Goal: Task Accomplishment & Management: Use online tool/utility

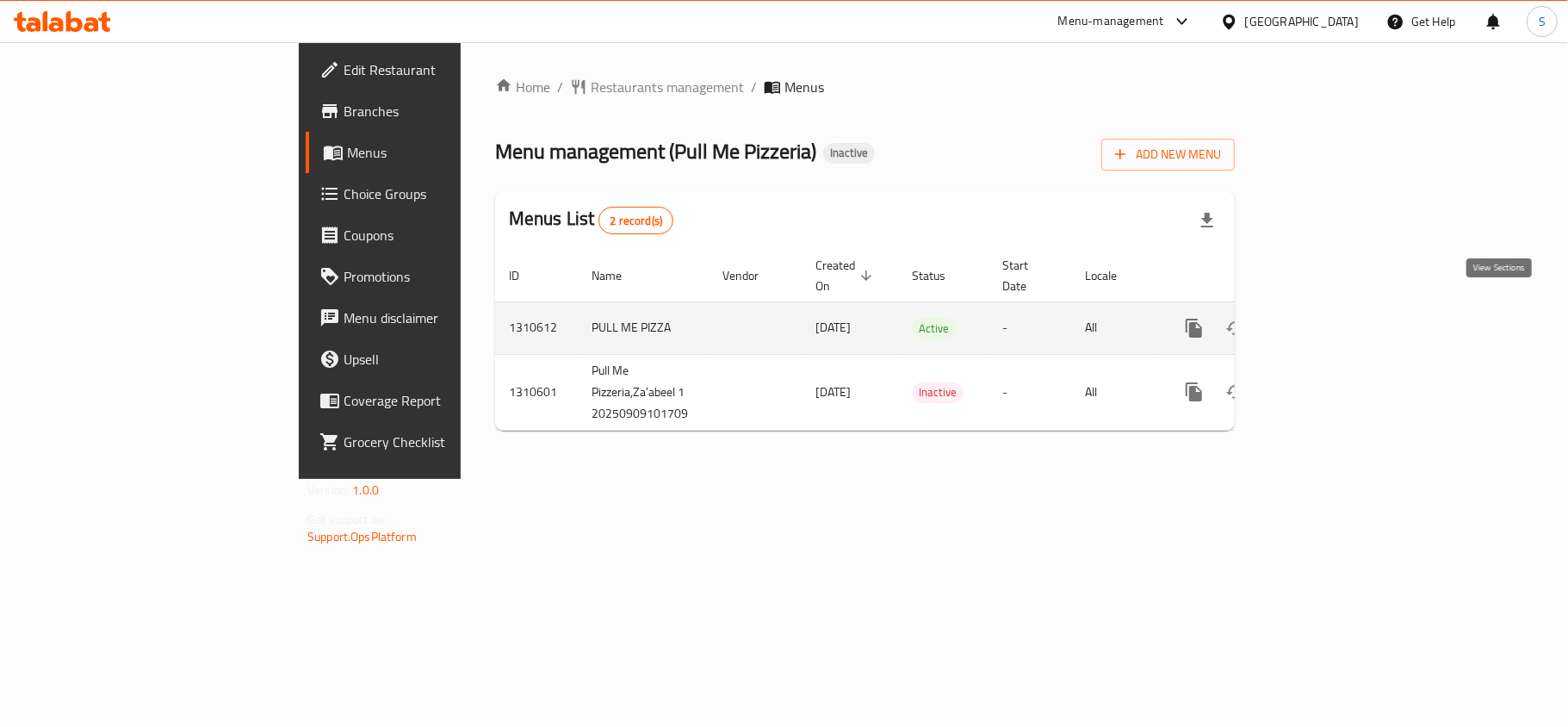
click at [1329, 318] on icon "enhanced table" at bounding box center [1318, 329] width 20 height 20
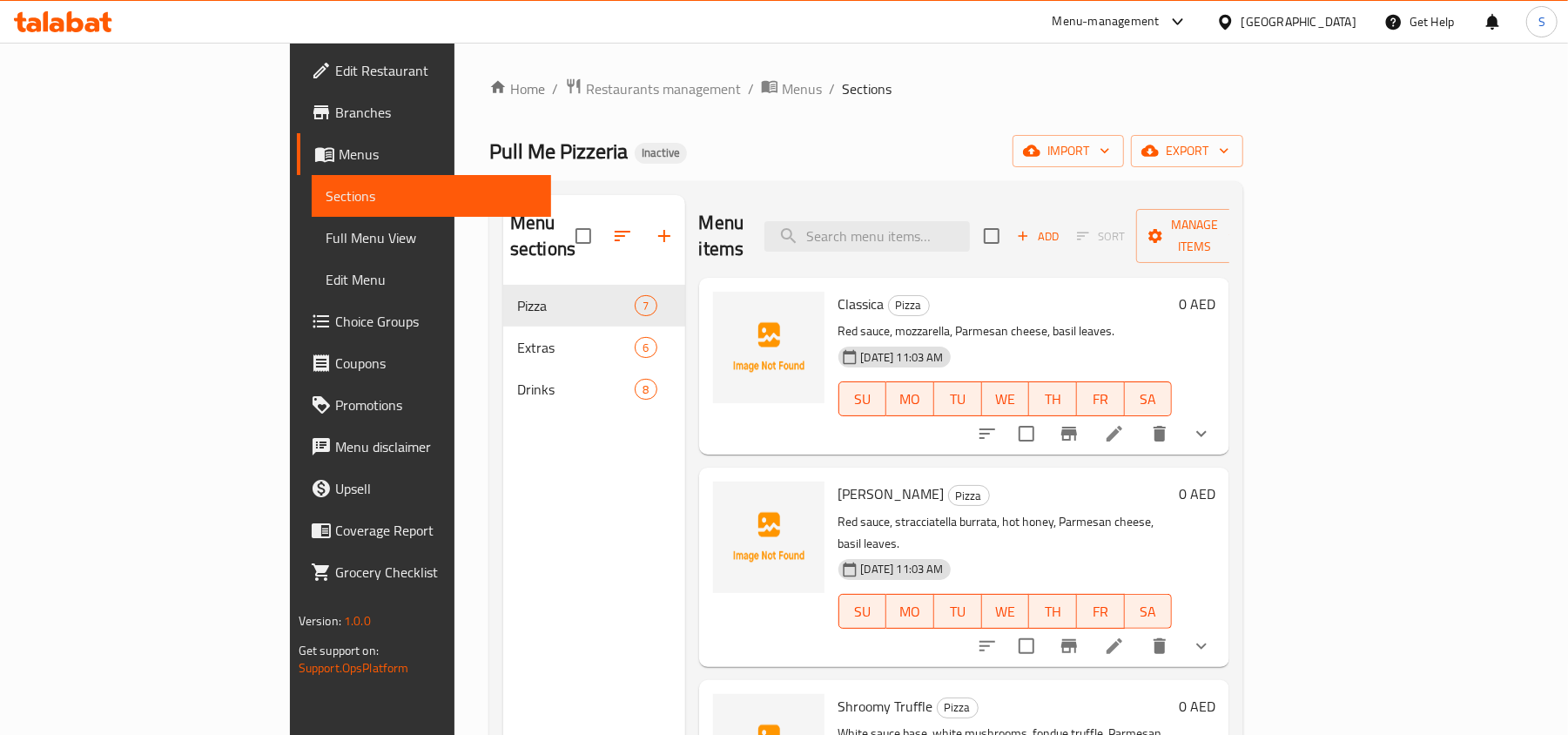
click at [503, 715] on div "Menu sections Pizza 7 Extras 6 Drinks 8" at bounding box center [594, 563] width 182 height 735
click at [1243, 164] on button "export" at bounding box center [1187, 151] width 113 height 33
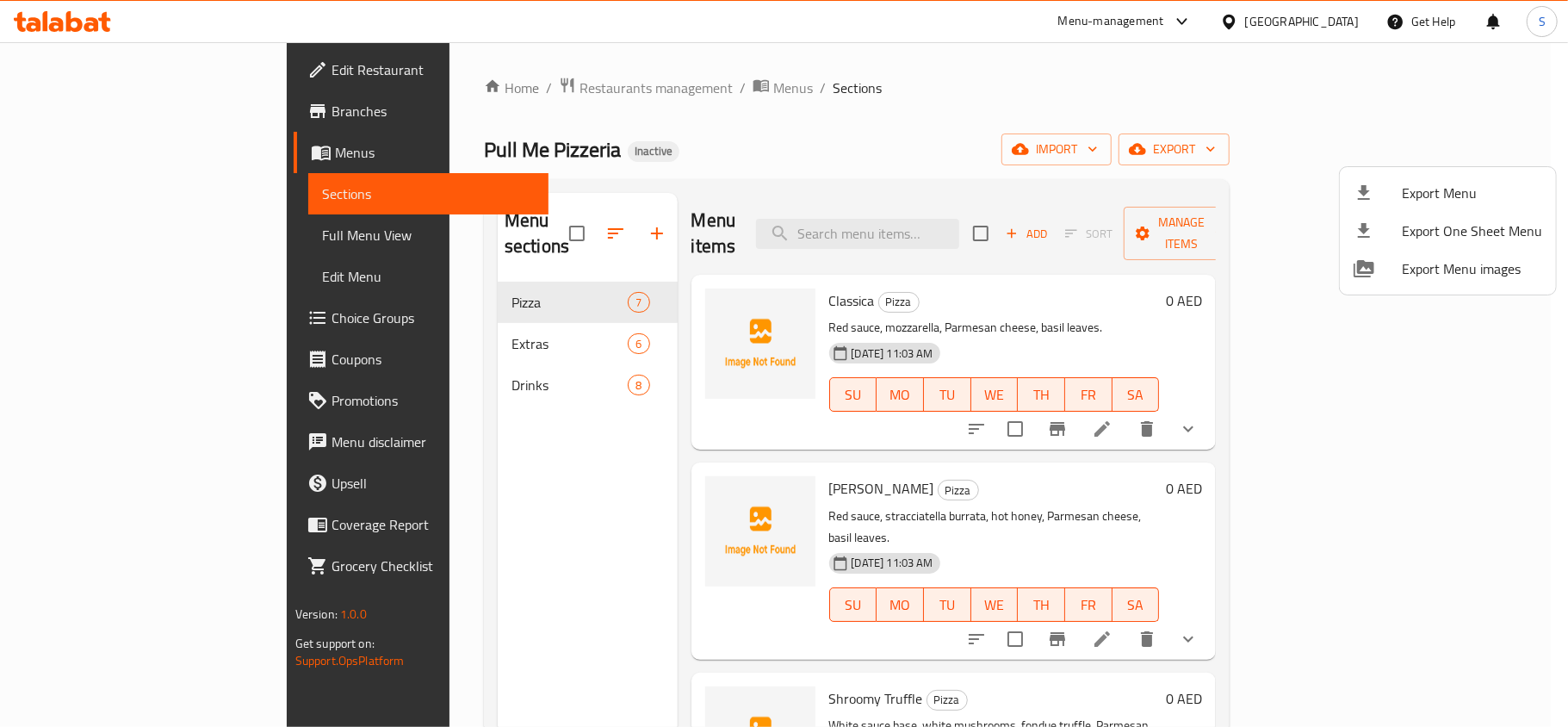
click at [1425, 194] on span "Export Menu" at bounding box center [1471, 193] width 141 height 20
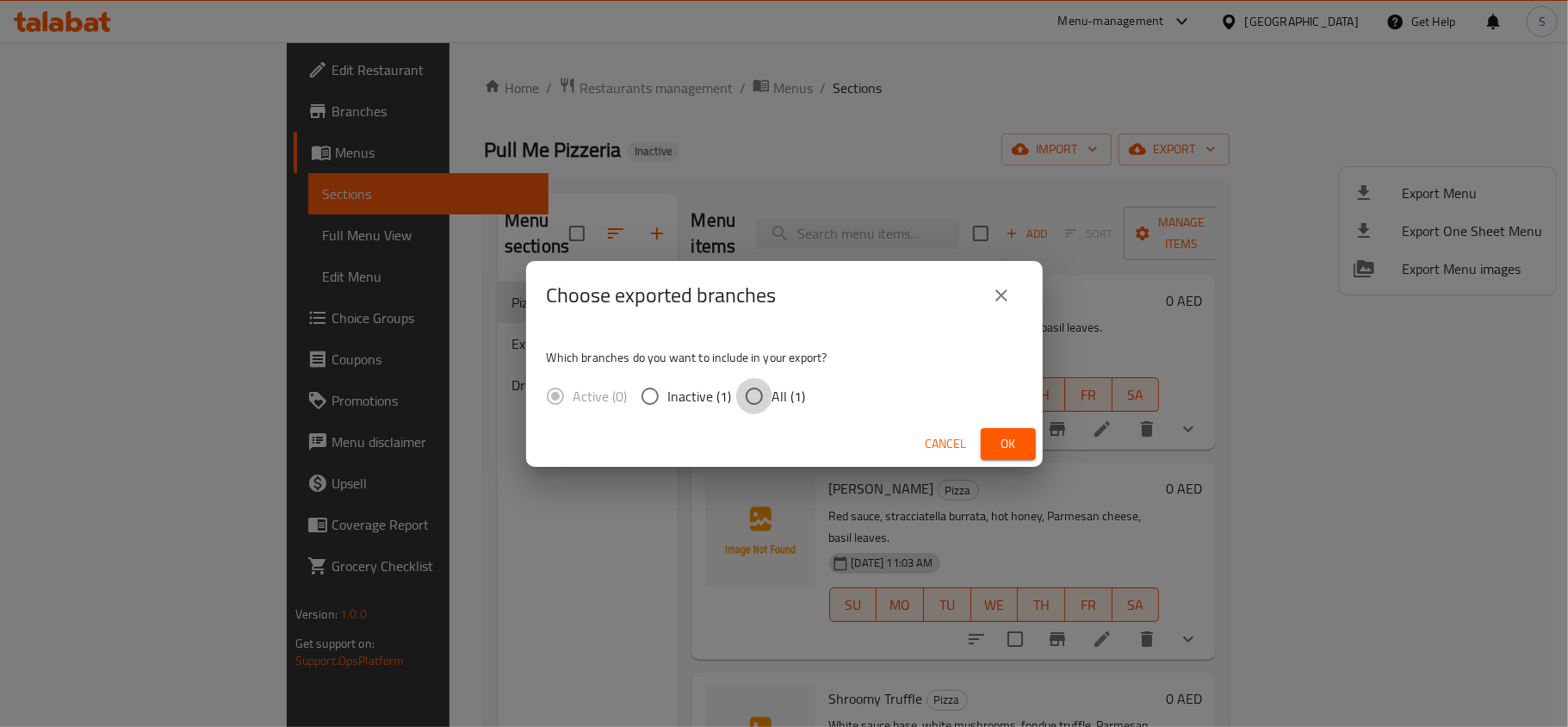
drag, startPoint x: 763, startPoint y: 397, endPoint x: 780, endPoint y: 399, distance: 17.1
click at [765, 397] on input "All (1)" at bounding box center [754, 396] width 36 height 36
radio input "true"
click at [1021, 434] on span "Ok" at bounding box center [1009, 444] width 28 height 21
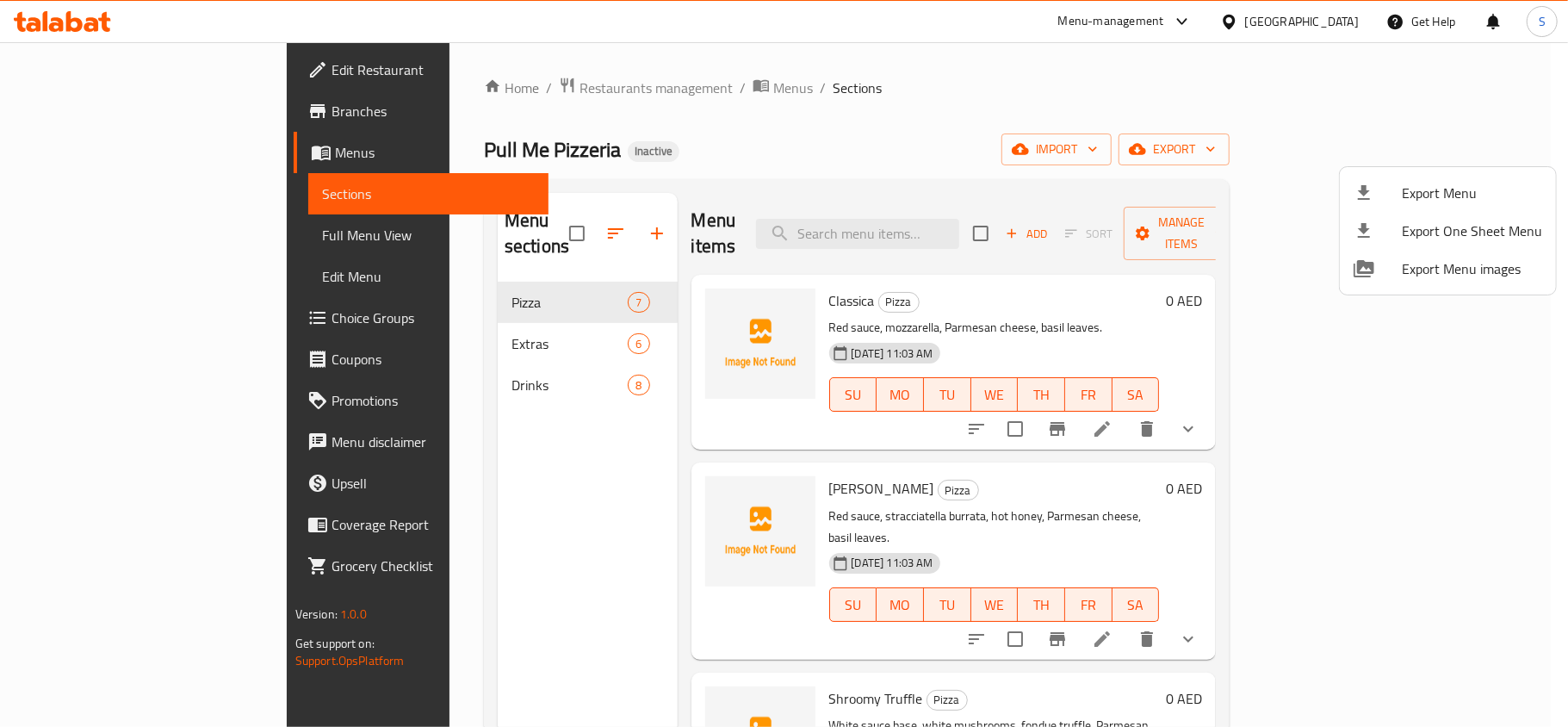
click at [124, 239] on div at bounding box center [784, 364] width 1568 height 727
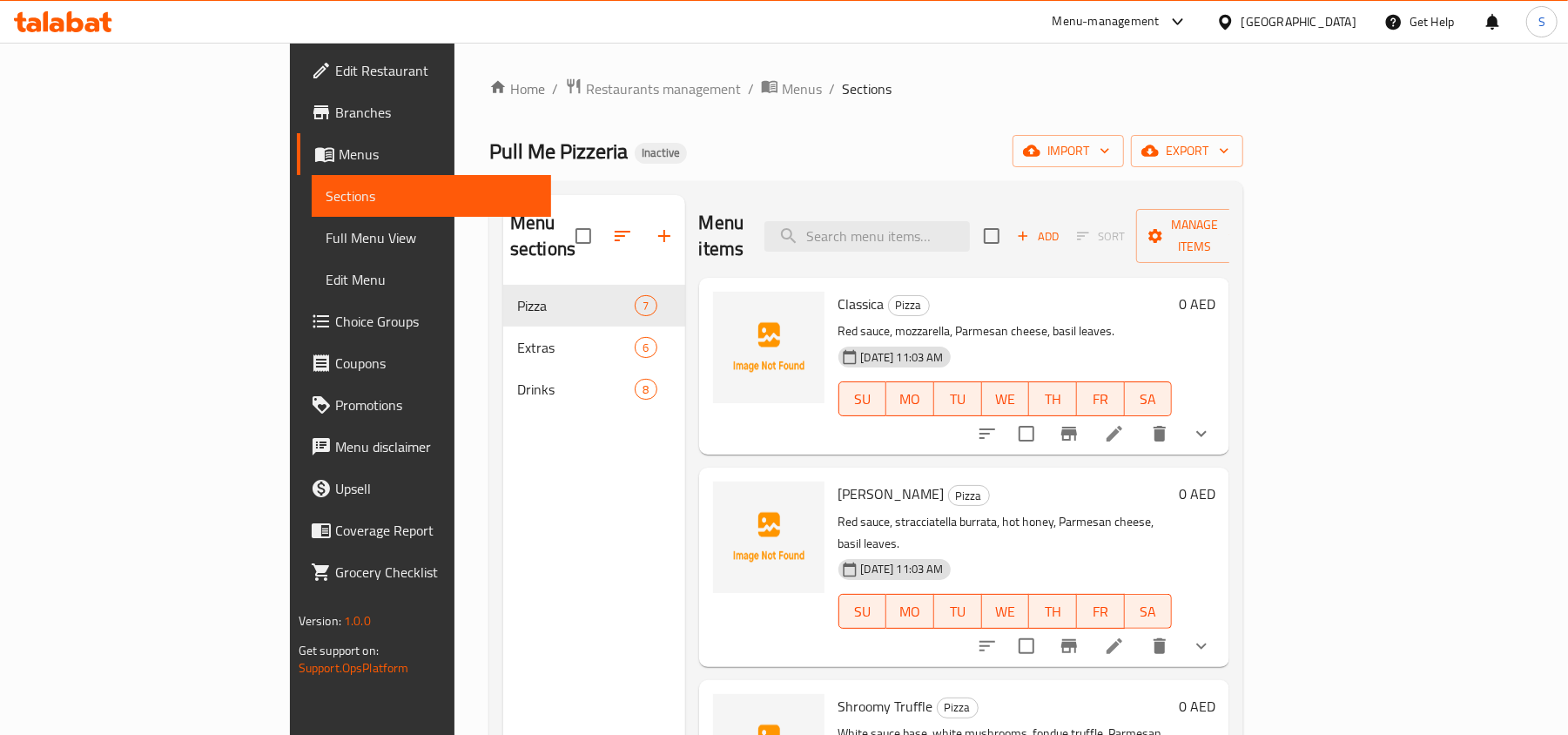
click at [326, 242] on span "Full Menu View" at bounding box center [432, 237] width 212 height 20
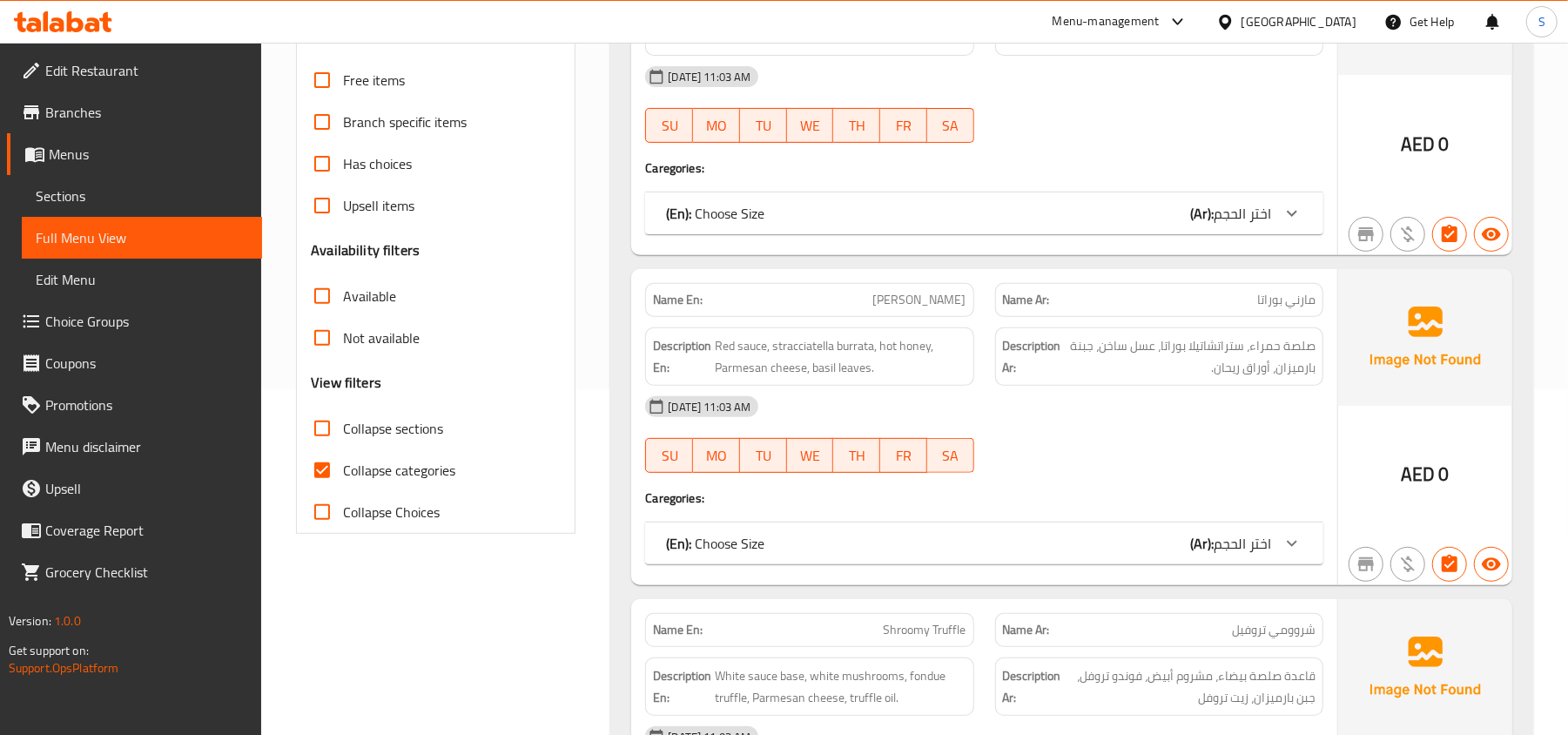
scroll to position [349, 0]
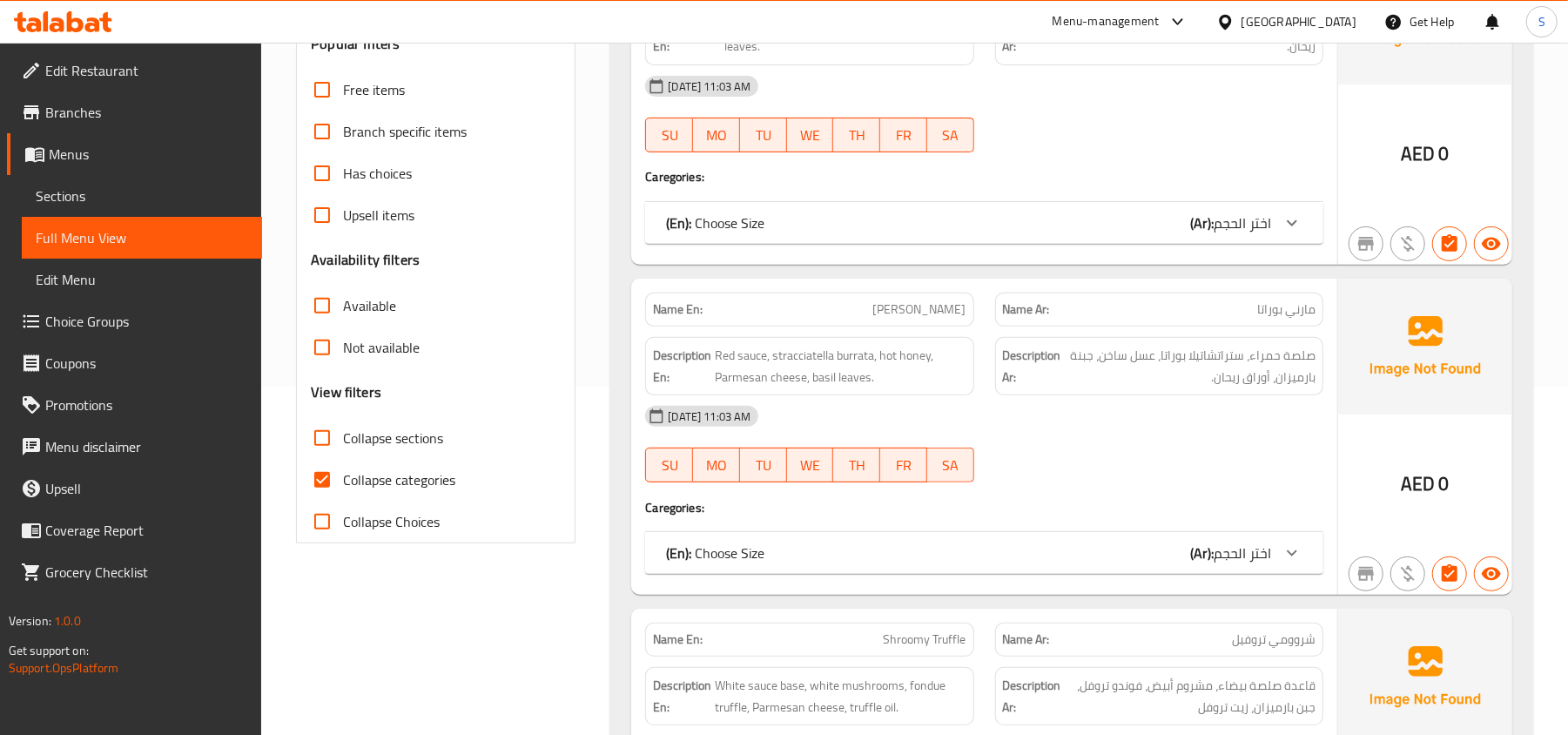
click at [371, 465] on label "Collapse categories" at bounding box center [379, 479] width 154 height 42
click at [343, 465] on input "Collapse categories" at bounding box center [322, 479] width 42 height 42
checkbox input "false"
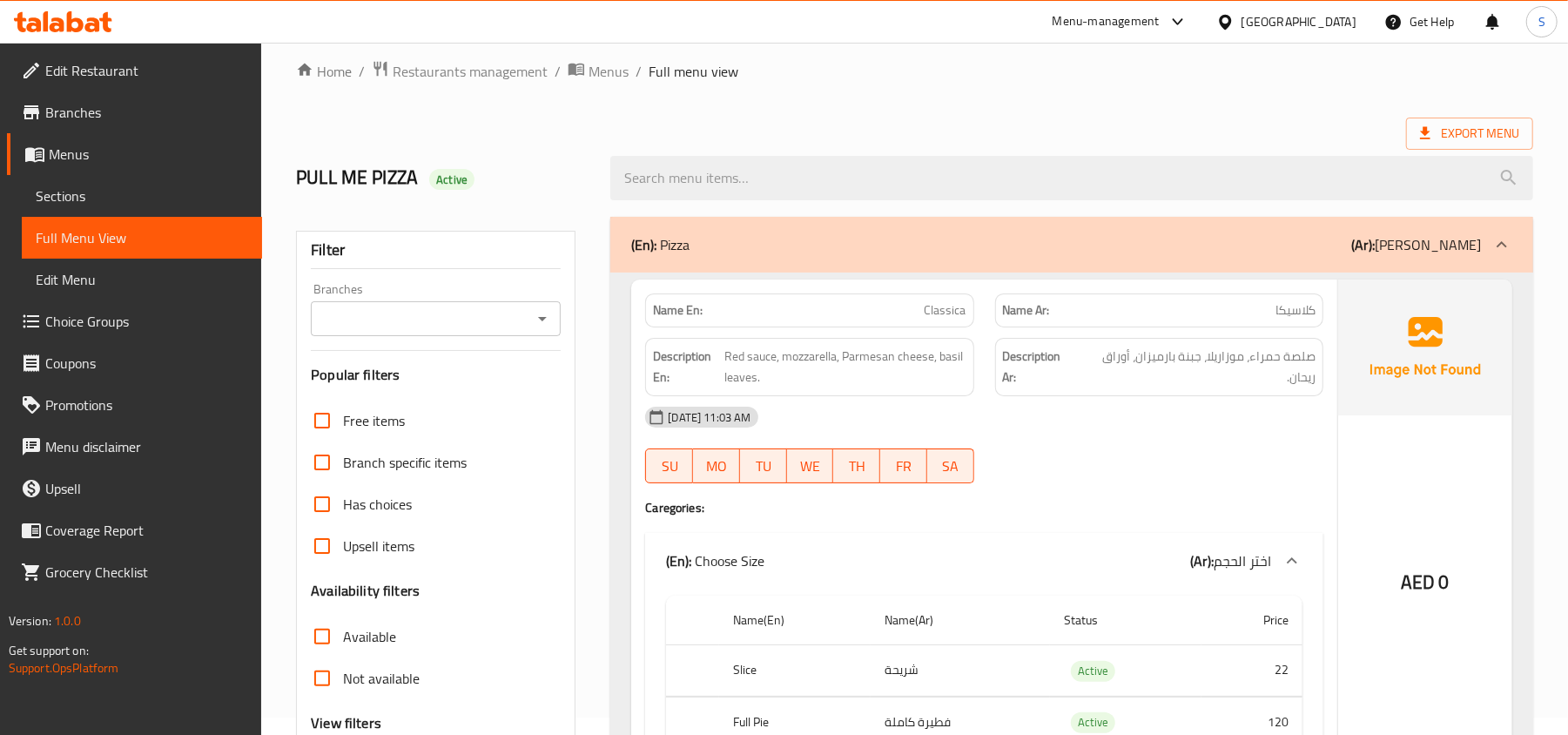
scroll to position [0, 0]
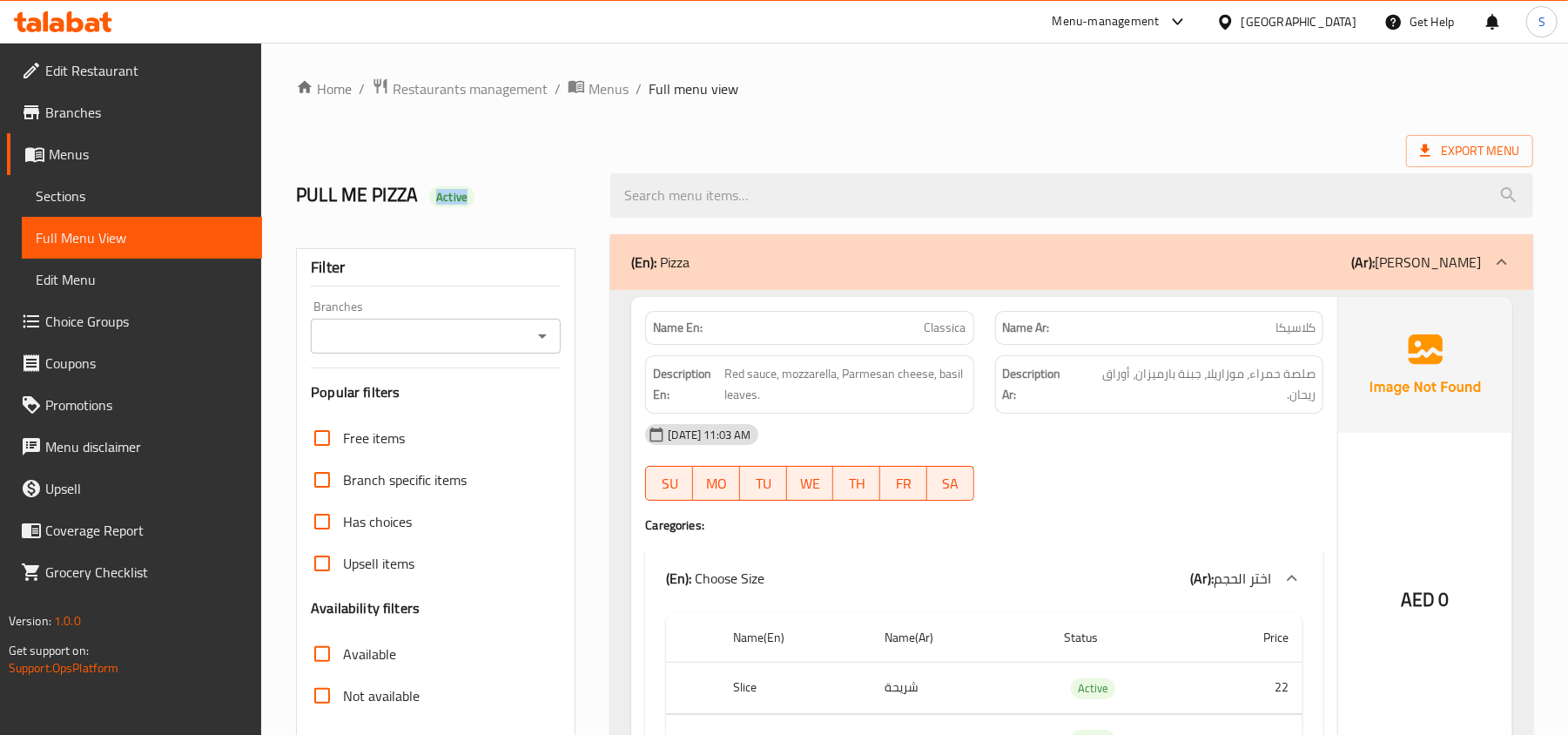
drag, startPoint x: 426, startPoint y: 200, endPoint x: 515, endPoint y: 213, distance: 89.9
click at [515, 213] on div "PULL ME PIZZA Active" at bounding box center [443, 195] width 314 height 77
copy span "Active"
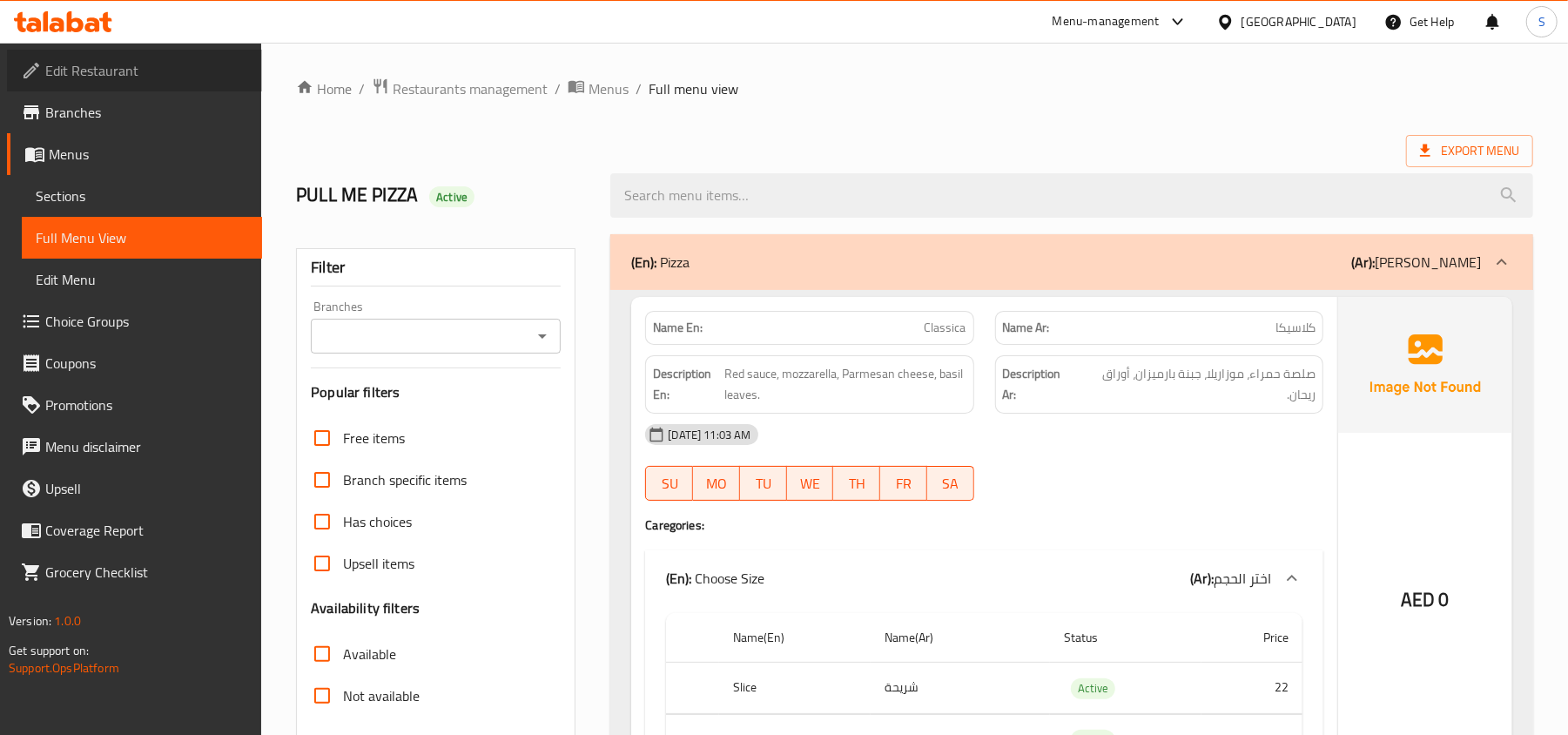
click at [230, 63] on span "Edit Restaurant" at bounding box center [147, 71] width 203 height 20
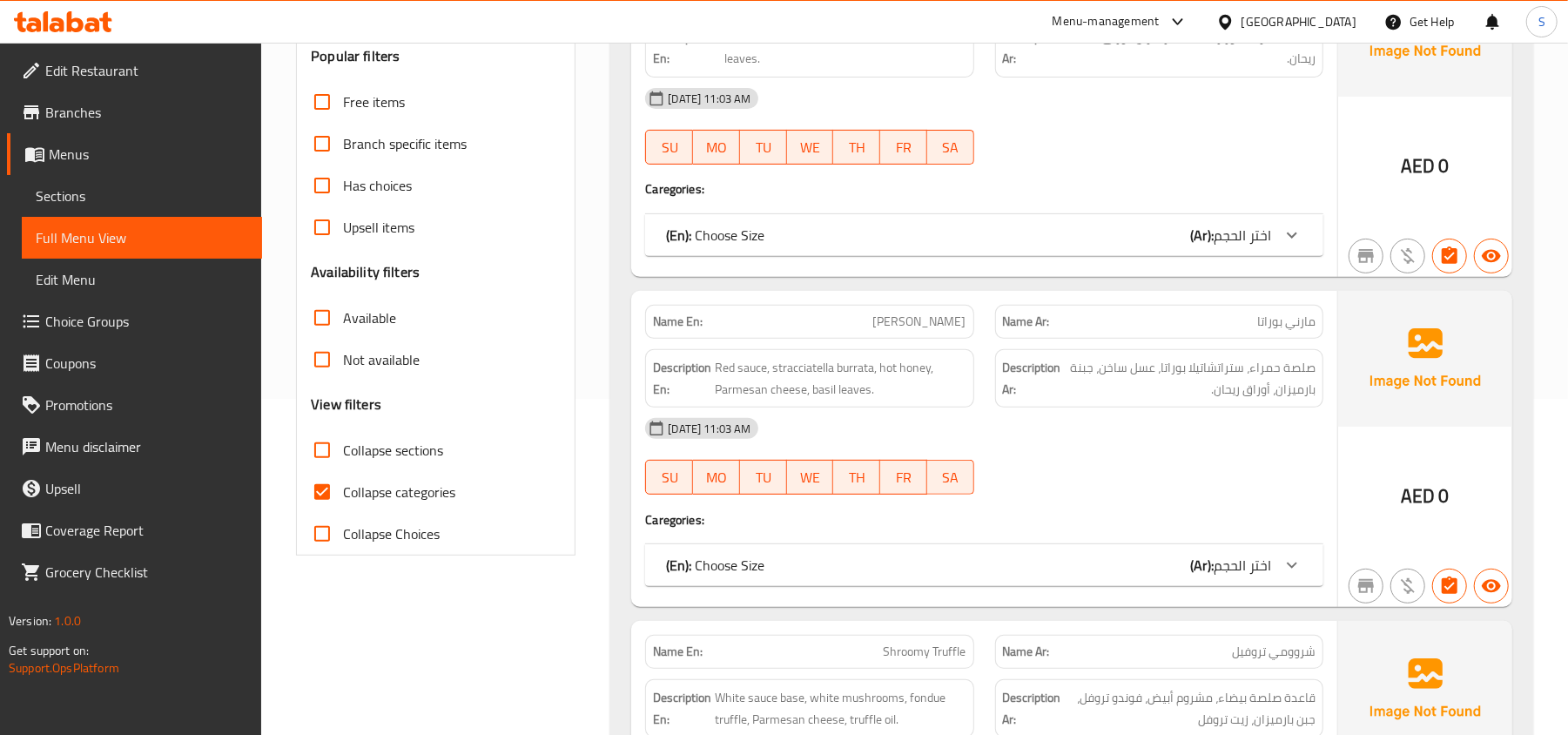
scroll to position [349, 0]
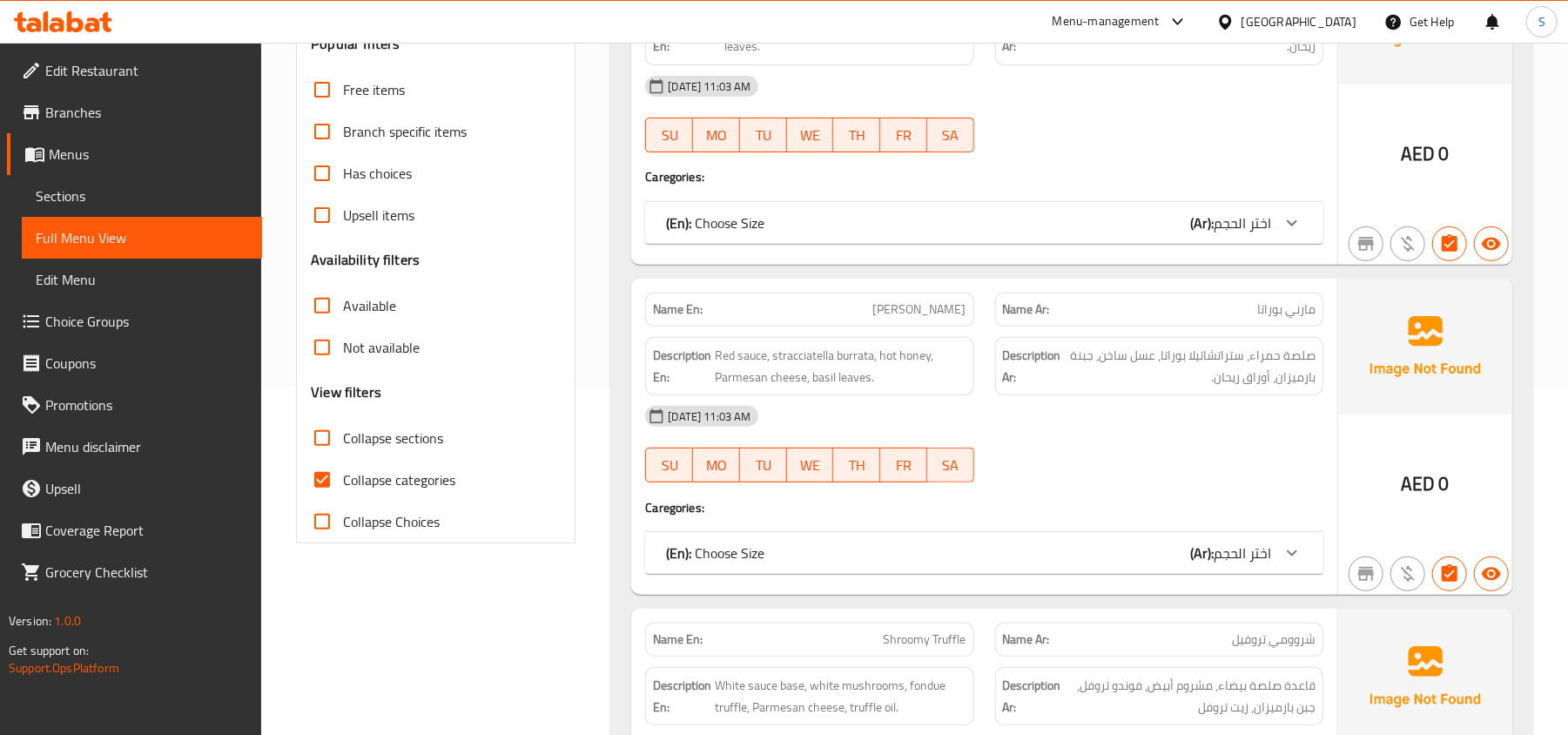
click at [389, 478] on span "Collapse categories" at bounding box center [399, 480] width 113 height 20
click at [343, 478] on input "Collapse categories" at bounding box center [322, 479] width 42 height 42
checkbox input "false"
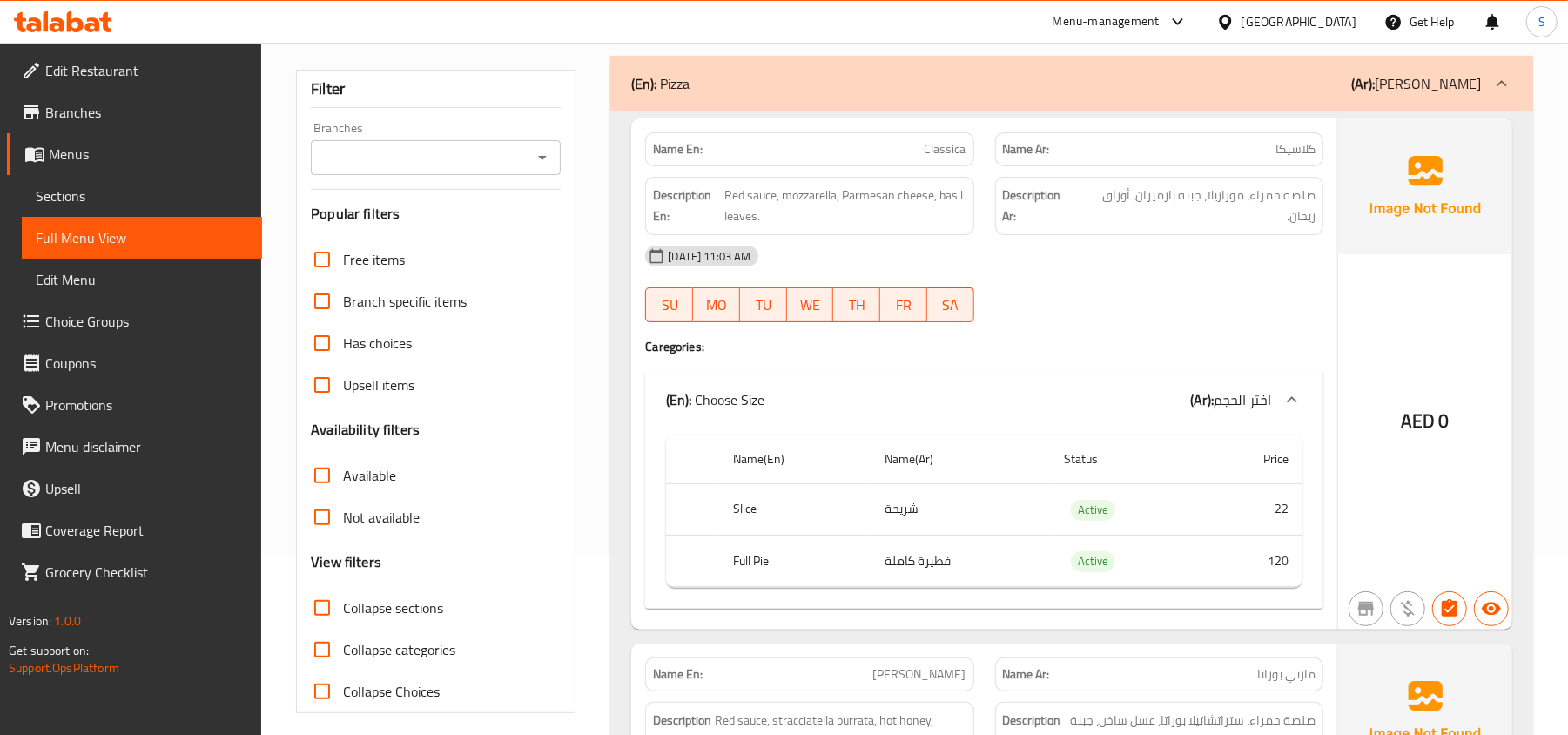
scroll to position [0, 0]
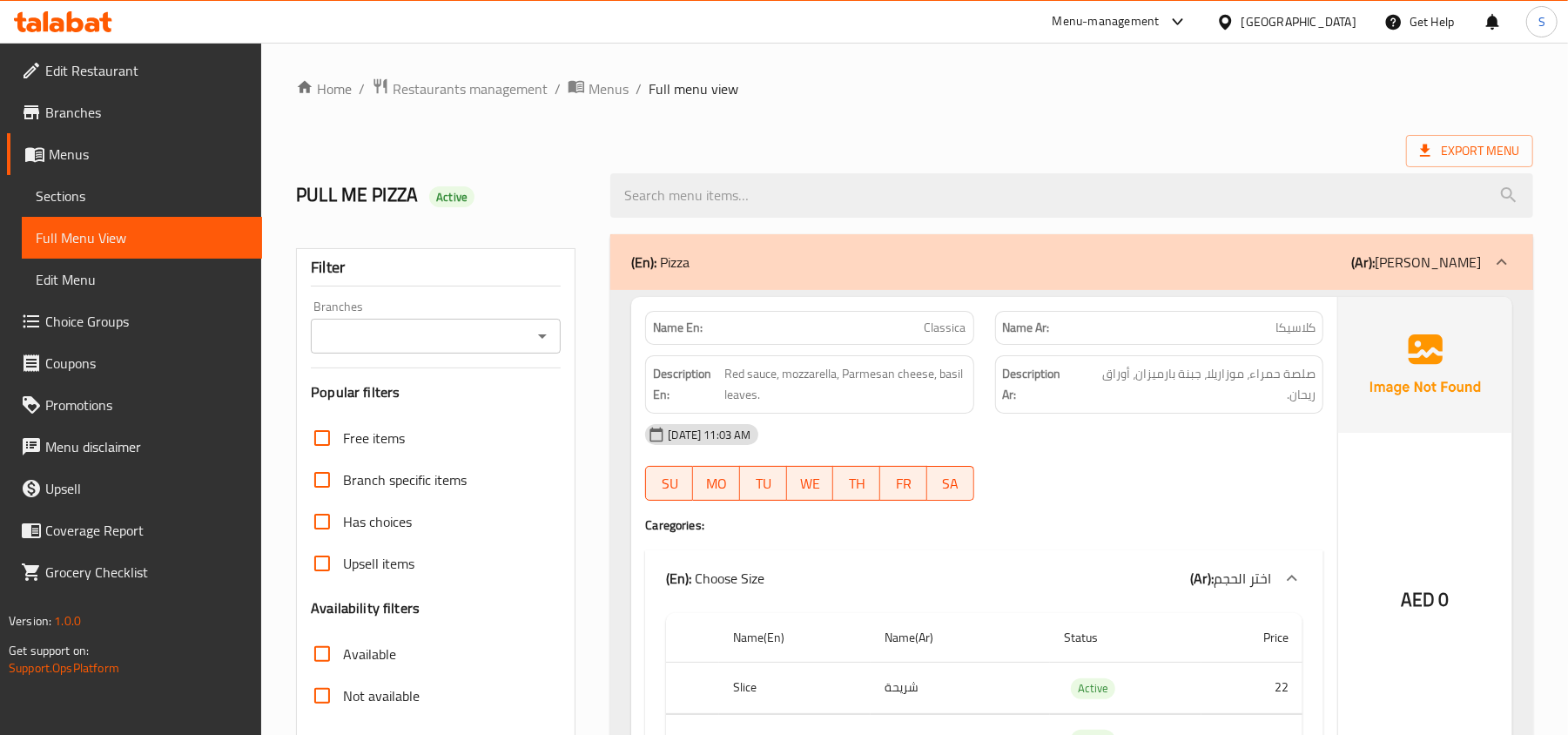
drag, startPoint x: 794, startPoint y: 137, endPoint x: 1067, endPoint y: 34, distance: 291.8
click at [794, 137] on div "Export Menu" at bounding box center [914, 151] width 1238 height 33
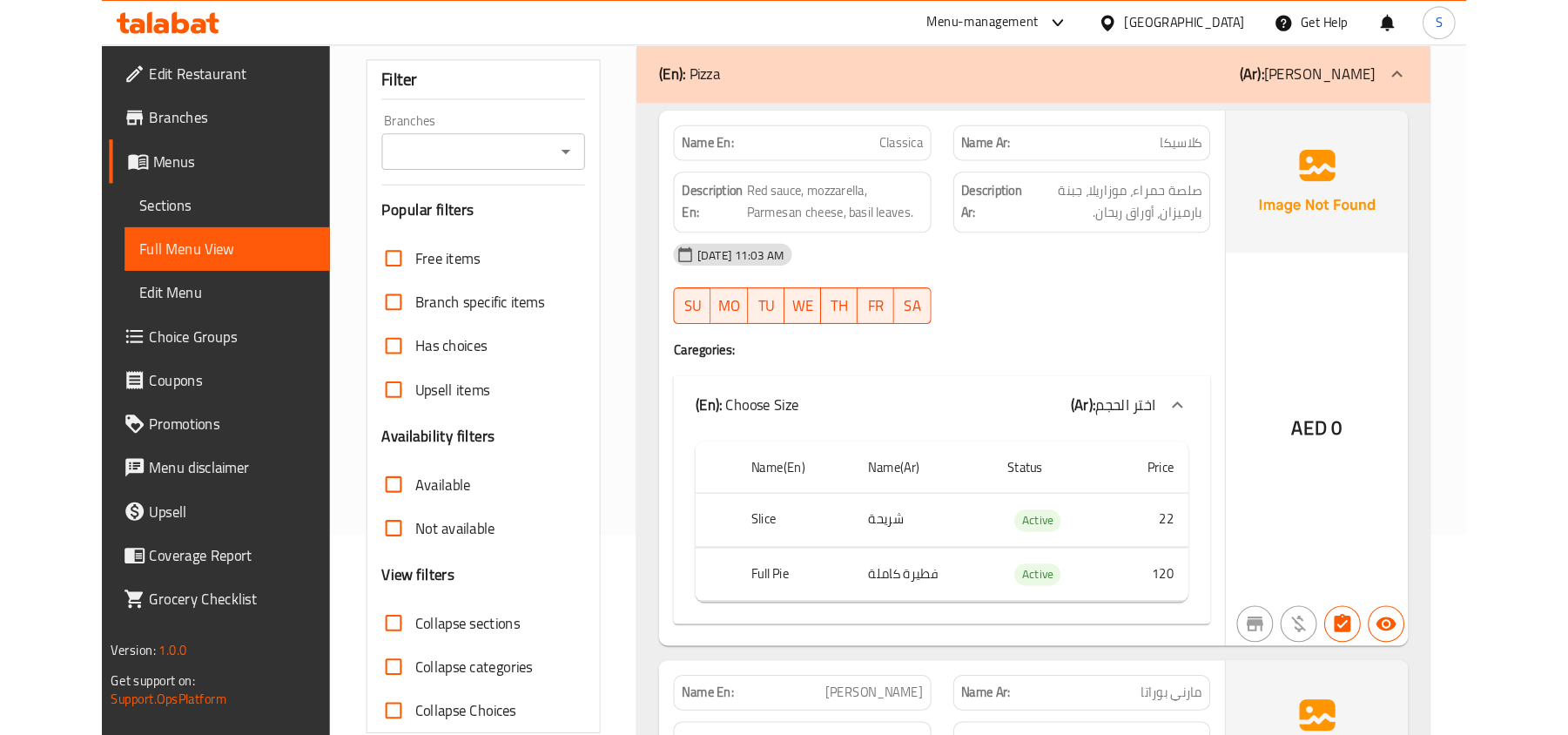
scroll to position [232, 0]
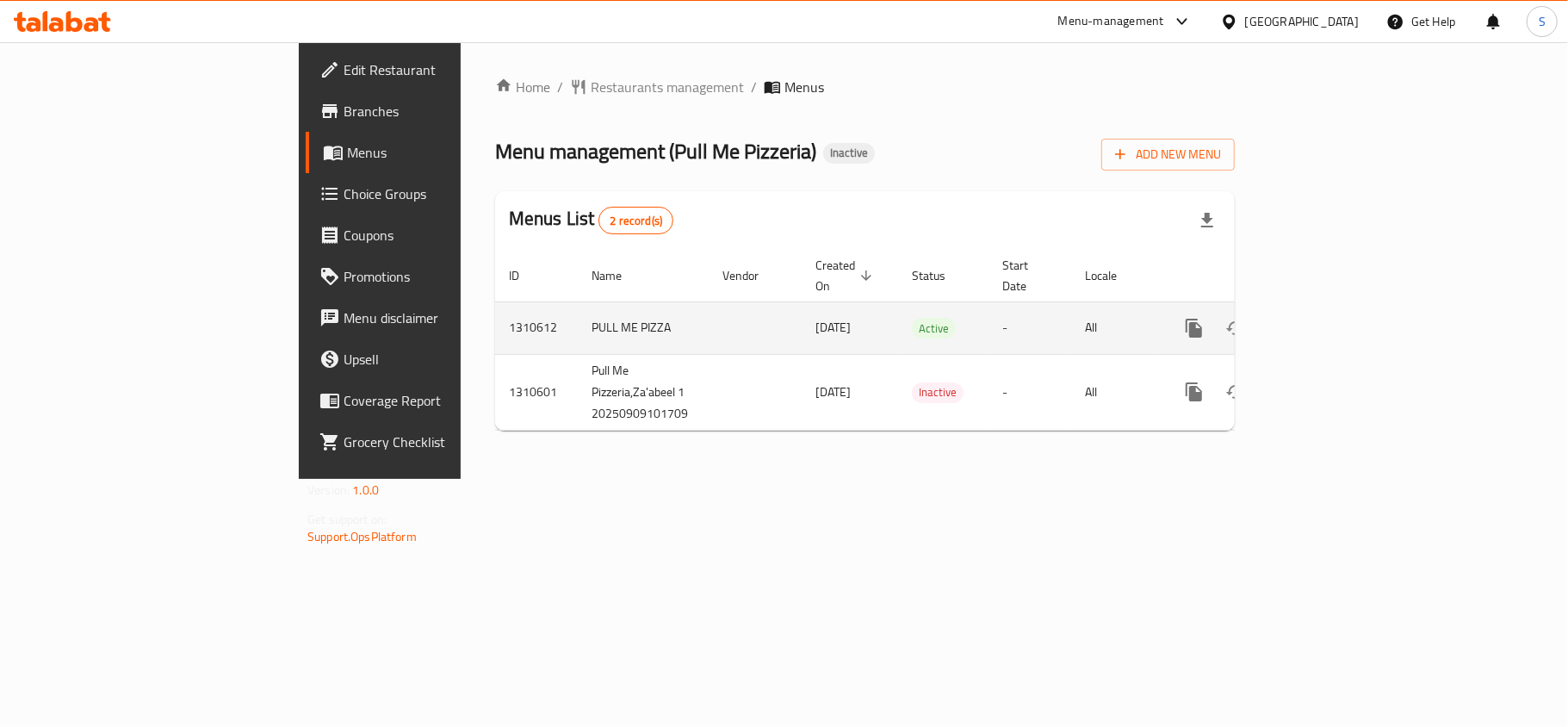
click at [1329, 318] on icon "enhanced table" at bounding box center [1318, 329] width 20 height 20
